Goal: Task Accomplishment & Management: Use online tool/utility

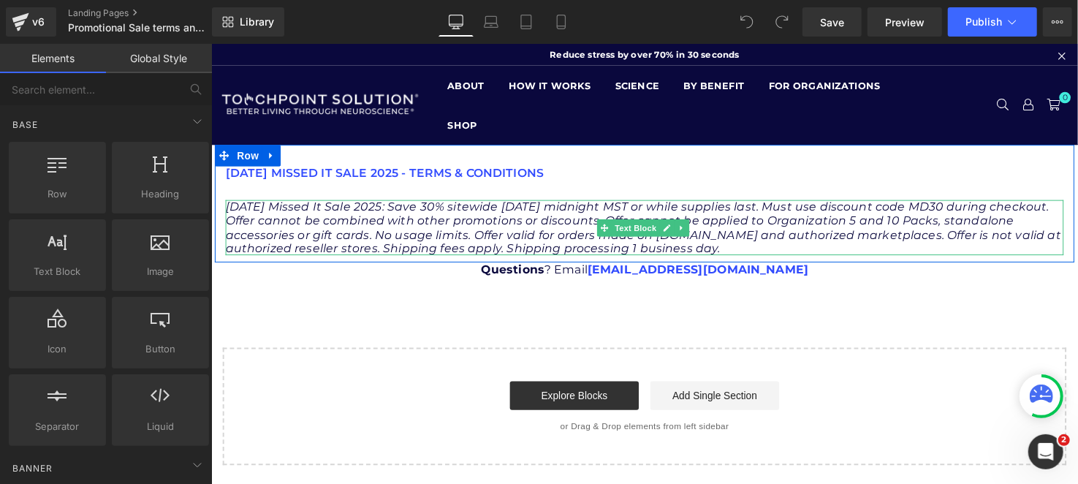
click at [448, 166] on div "[DATE] MISSED IT Sale 2025 - Terms & Conditions Text Block Text Block [DATE] Mi…" at bounding box center [652, 206] width 877 height 120
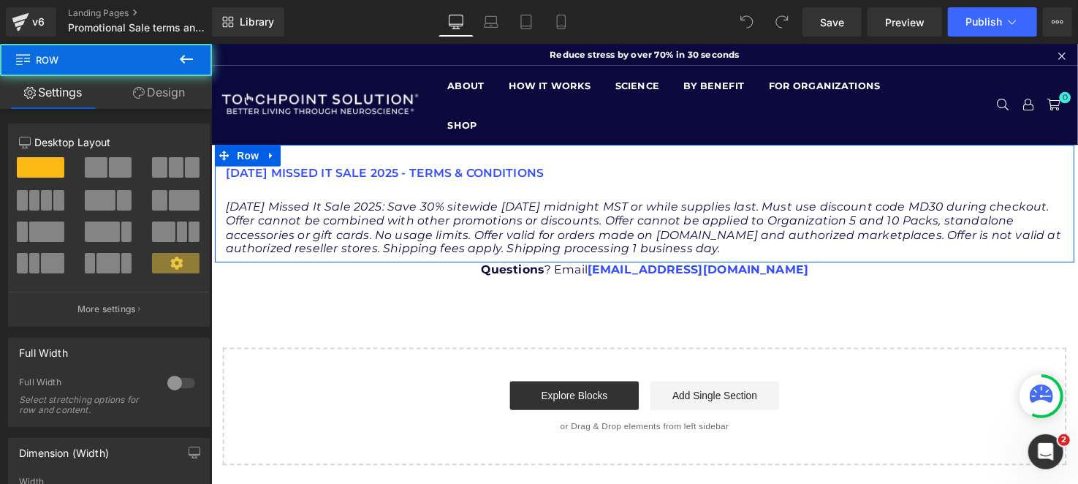
click at [457, 174] on p "[DATE] MISSED IT Sale 2025 - Terms & Conditions" at bounding box center [652, 175] width 855 height 14
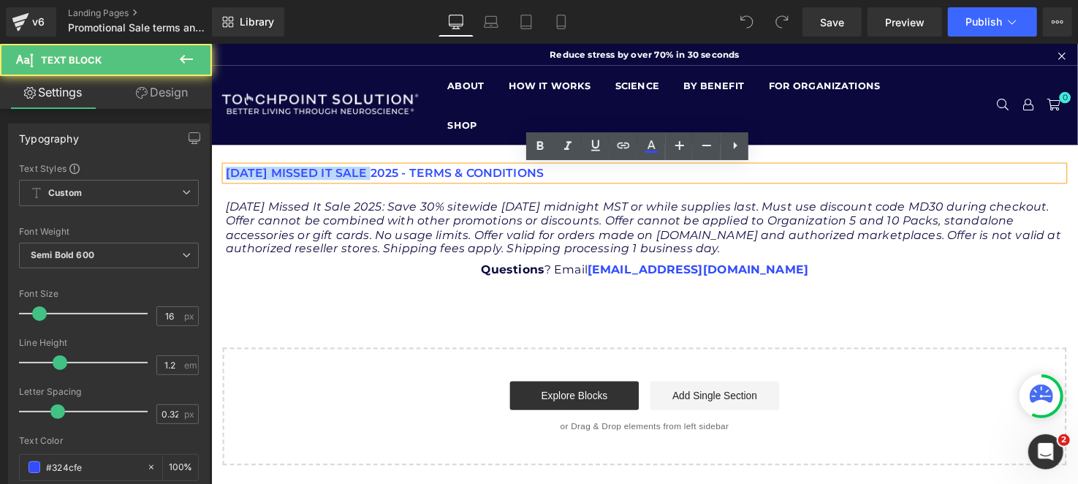
drag, startPoint x: 386, startPoint y: 173, endPoint x: 224, endPoint y: 170, distance: 162.3
click at [225, 170] on p "[DATE] MISSED IT Sale 2025 - Terms & Conditions" at bounding box center [652, 175] width 855 height 14
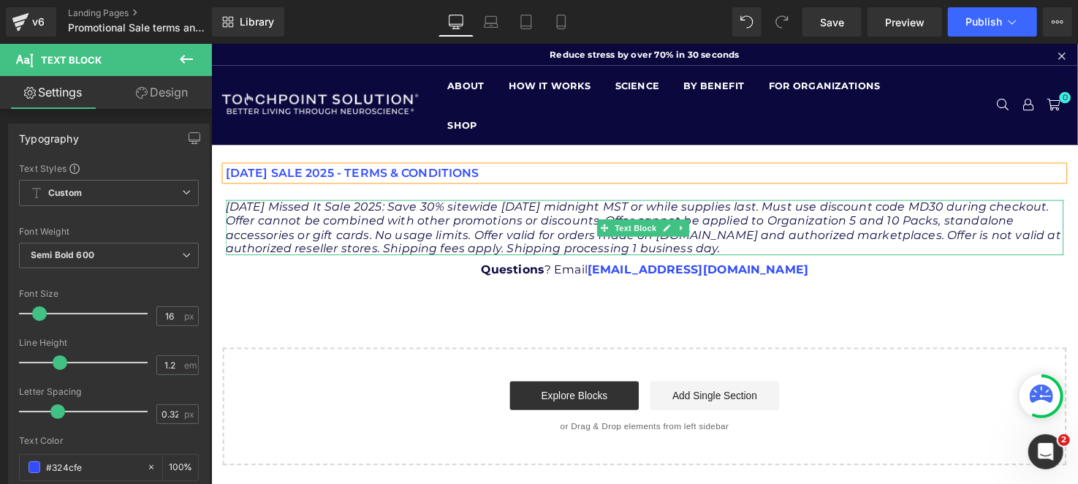
click at [419, 234] on icon "[DATE] Missed It Sale 2025: Save 30% sitewide [DATE] midnight MST or while supp…" at bounding box center [651, 230] width 852 height 56
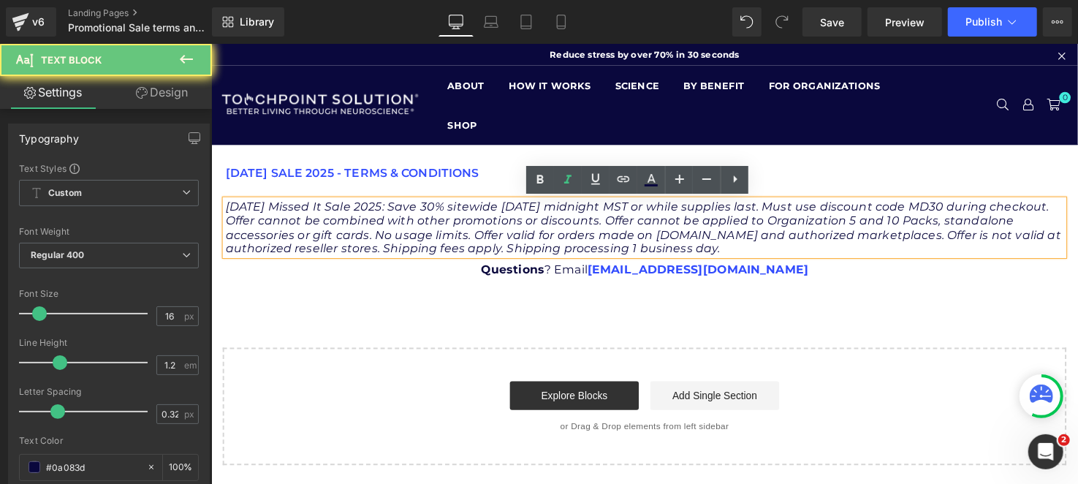
click at [419, 234] on icon "[DATE] Missed It Sale 2025: Save 30% sitewide [DATE] midnight MST or while supp…" at bounding box center [651, 230] width 852 height 56
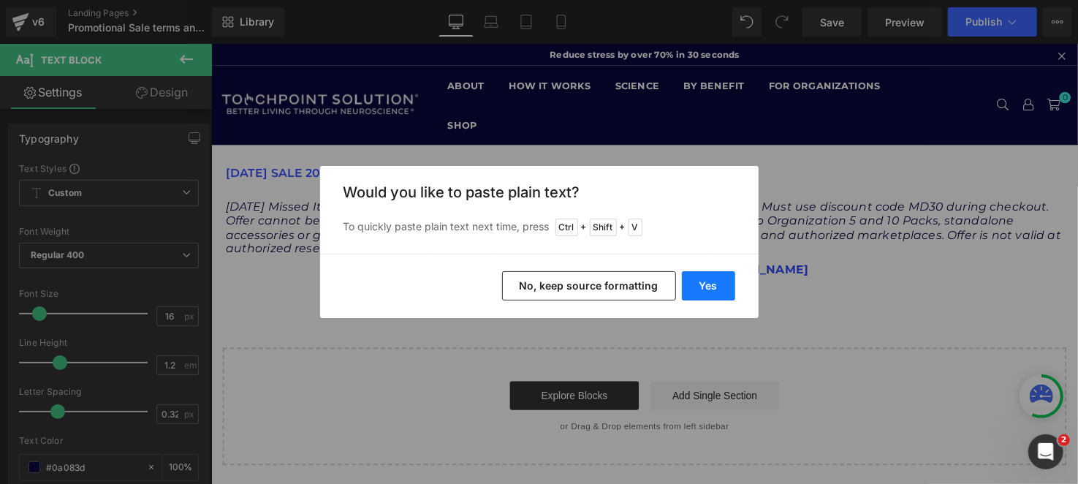
click at [704, 282] on button "Yes" at bounding box center [708, 285] width 53 height 29
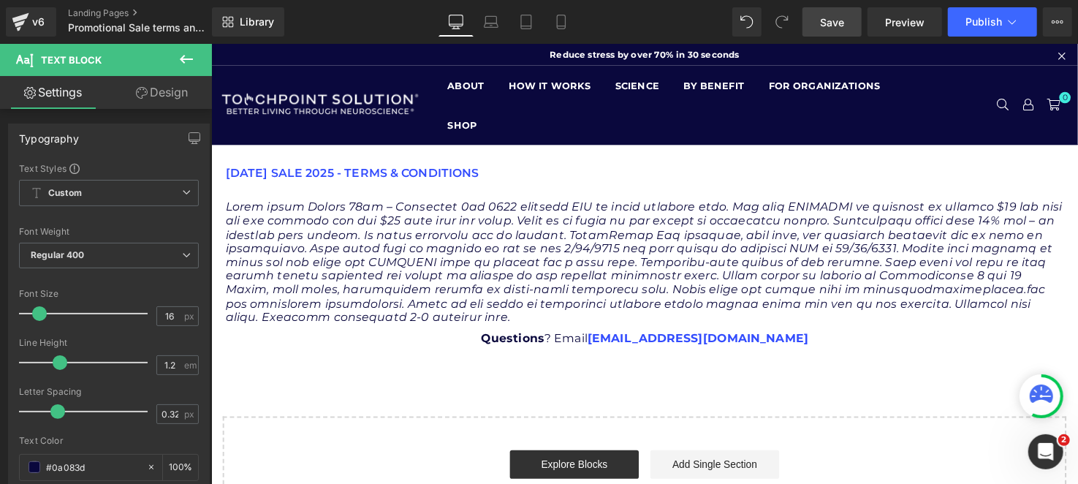
drag, startPoint x: 835, startPoint y: 31, endPoint x: 594, endPoint y: 70, distance: 243.6
click at [835, 31] on link "Save" at bounding box center [831, 21] width 59 height 29
click at [984, 19] on span "Publish" at bounding box center [983, 22] width 37 height 12
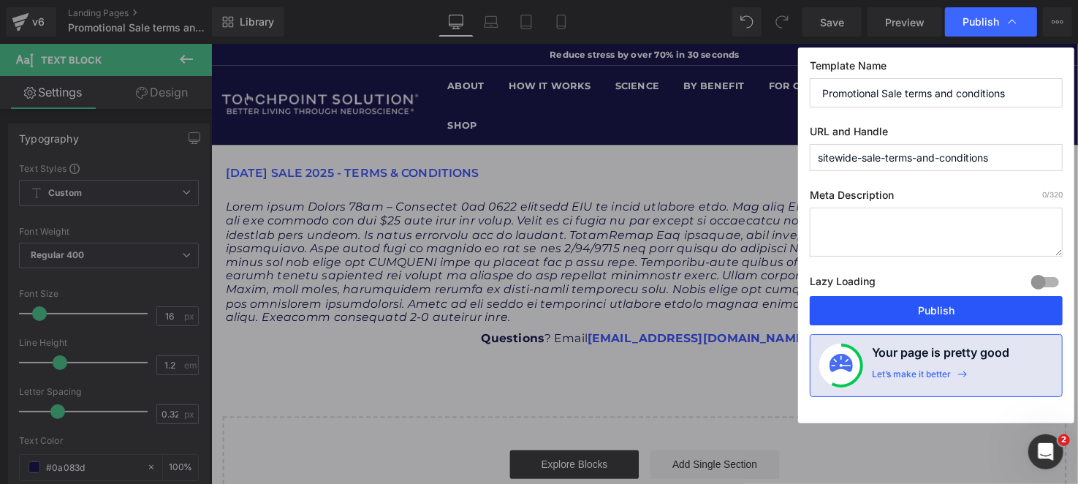
drag, startPoint x: 932, startPoint y: 317, endPoint x: 721, endPoint y: 281, distance: 215.0
click at [932, 317] on button "Publish" at bounding box center [936, 310] width 253 height 29
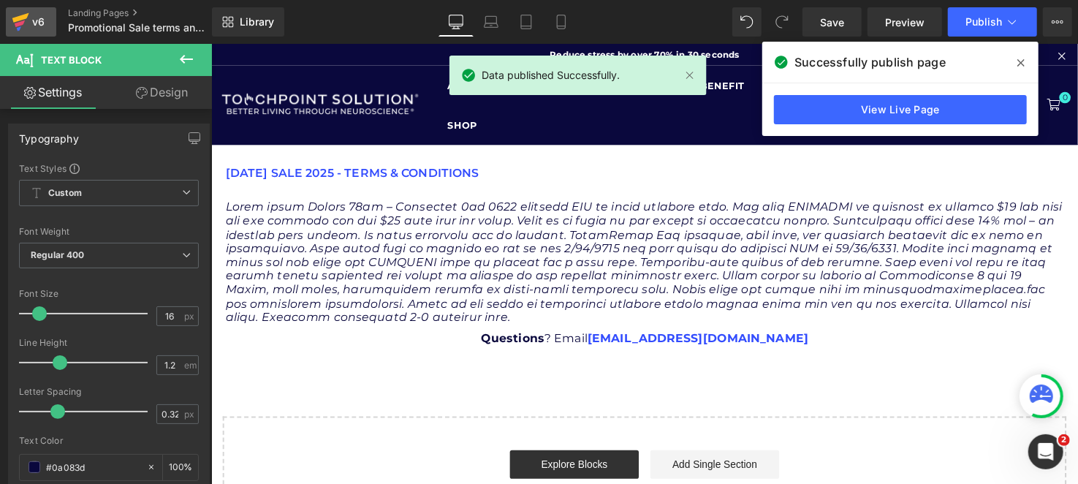
click at [49, 23] on link "v6" at bounding box center [31, 21] width 50 height 29
